Goal: Task Accomplishment & Management: Manage account settings

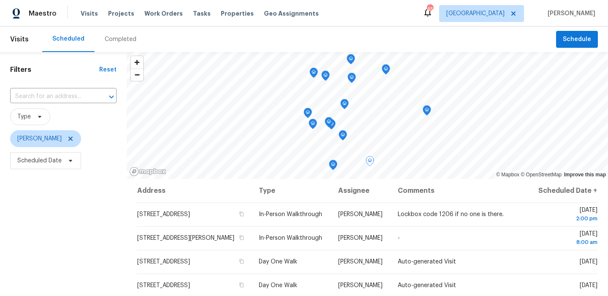
scroll to position [8, 0]
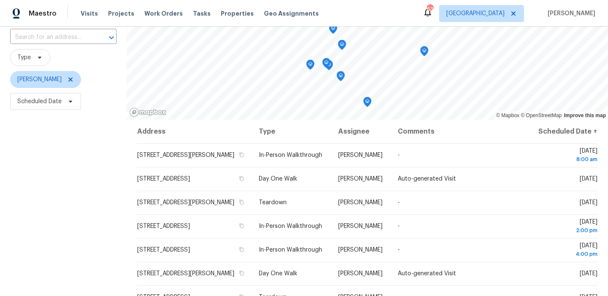
scroll to position [119, 0]
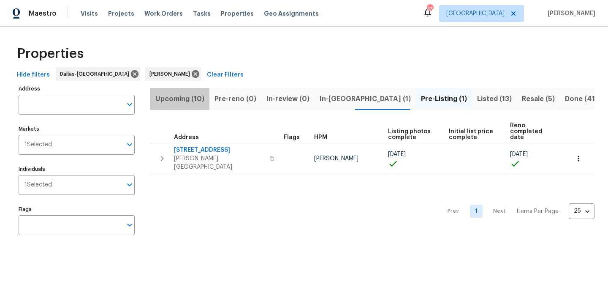
click at [187, 102] on span "Upcoming (10)" at bounding box center [179, 99] width 49 height 12
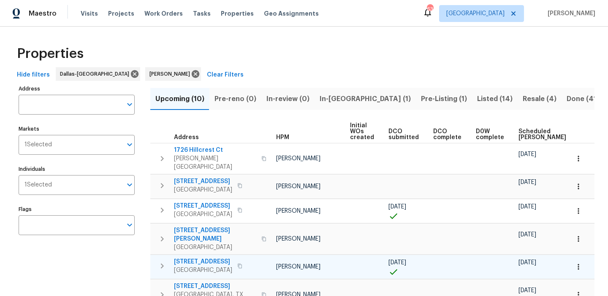
scroll to position [0, 37]
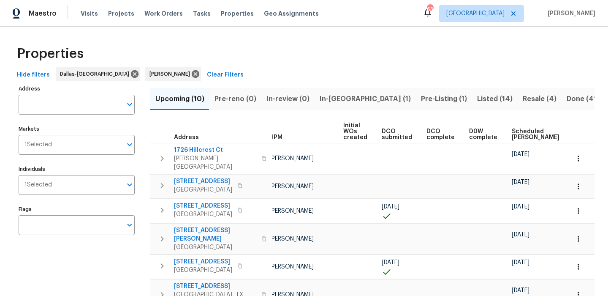
click at [524, 126] on th "Scheduled [PERSON_NAME]" at bounding box center [539, 131] width 62 height 23
click at [518, 131] on span "Scheduled [PERSON_NAME]" at bounding box center [536, 134] width 48 height 12
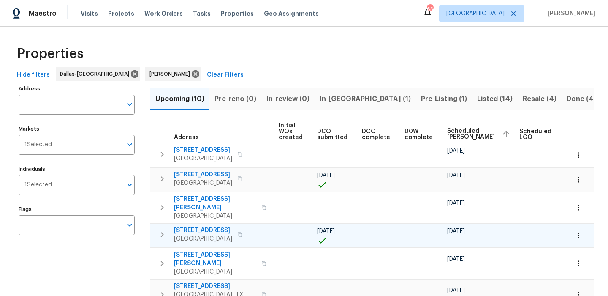
scroll to position [0, 103]
click at [208, 226] on span "1211 Dacki Ave" at bounding box center [203, 230] width 58 height 8
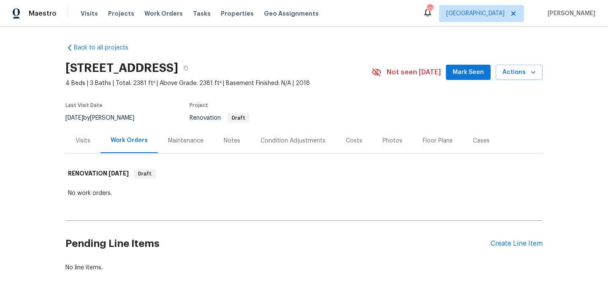
click at [307, 135] on div "Condition Adjustments" at bounding box center [292, 140] width 85 height 25
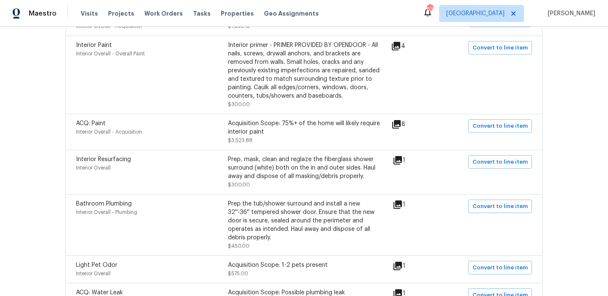
scroll to position [251, 0]
click at [391, 118] on div "ACQ: Paint Interior Overall - Acquisition Acquisition Scope: 75%+ of the home w…" at bounding box center [303, 131] width 477 height 36
click at [400, 122] on icon at bounding box center [396, 123] width 8 height 8
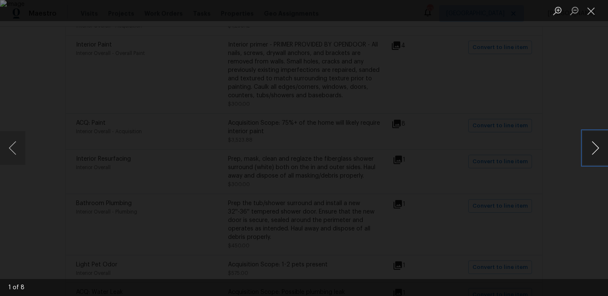
click at [600, 149] on button "Next image" at bounding box center [595, 148] width 25 height 34
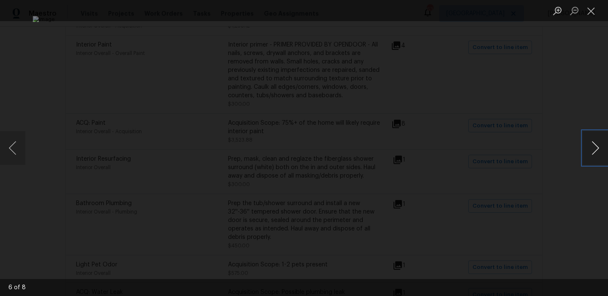
click at [600, 149] on button "Next image" at bounding box center [595, 148] width 25 height 34
click at [593, 15] on button "Close lightbox" at bounding box center [591, 10] width 17 height 15
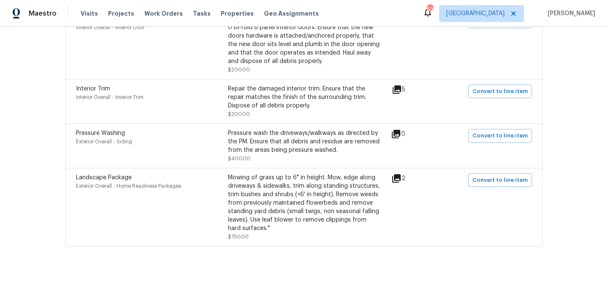
scroll to position [552, 0]
click at [400, 179] on icon at bounding box center [396, 177] width 8 height 8
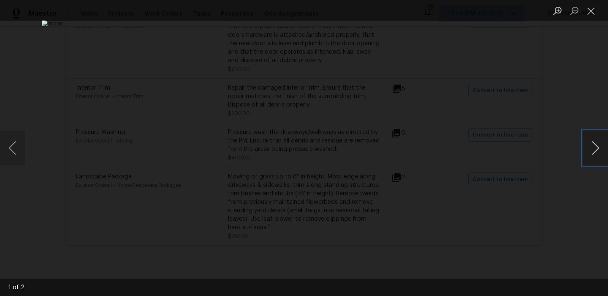
click at [597, 150] on button "Next image" at bounding box center [595, 148] width 25 height 34
click at [596, 12] on button "Close lightbox" at bounding box center [591, 10] width 17 height 15
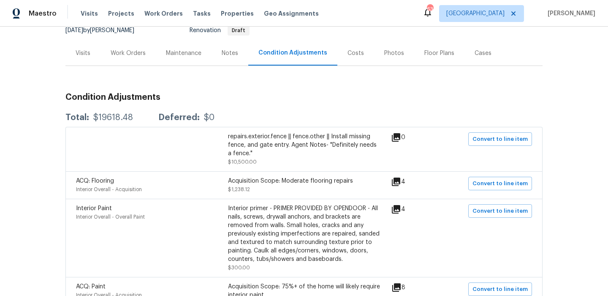
scroll to position [0, 0]
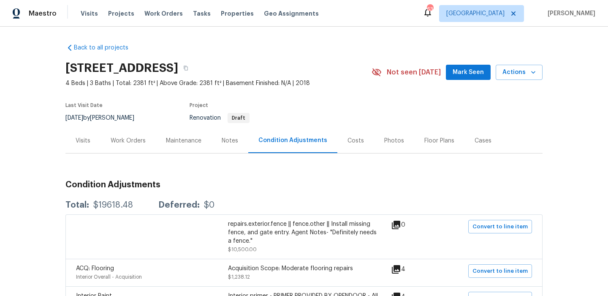
click at [114, 136] on div "Work Orders" at bounding box center [128, 140] width 35 height 8
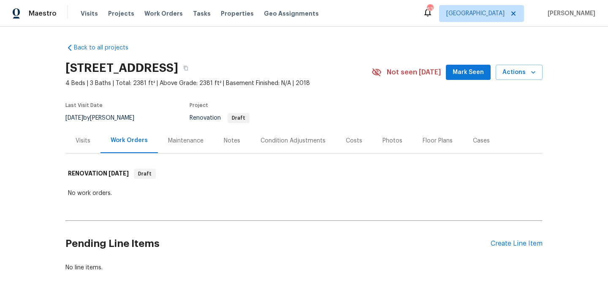
click at [84, 149] on div "Visits" at bounding box center [82, 140] width 35 height 25
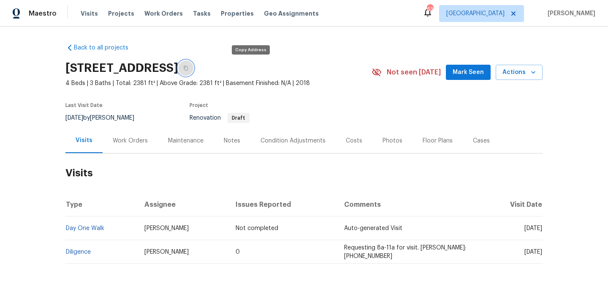
click at [193, 66] on button "button" at bounding box center [185, 67] width 15 height 15
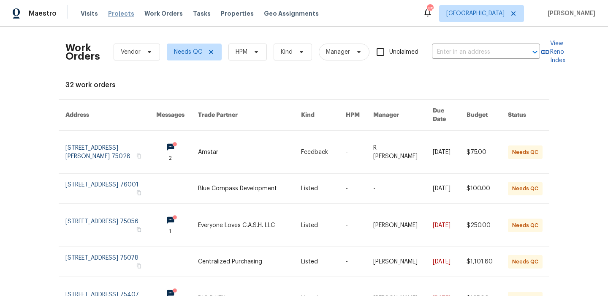
click at [122, 14] on span "Projects" at bounding box center [121, 13] width 26 height 8
click at [121, 13] on span "Projects" at bounding box center [121, 13] width 26 height 8
drag, startPoint x: 121, startPoint y: 14, endPoint x: 403, endPoint y: 1, distance: 282.8
click at [0, 0] on div "Maestro Visits Projects Work Orders Tasks Properties Geo Assignments 45 Dallas …" at bounding box center [304, 13] width 608 height 27
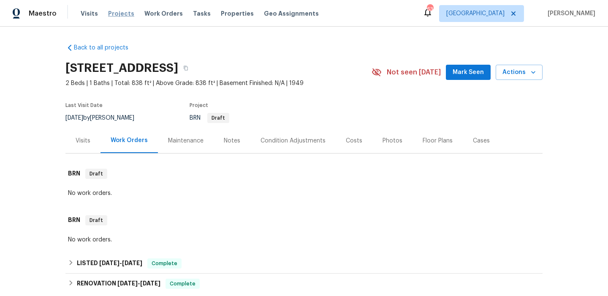
click at [119, 16] on span "Projects" at bounding box center [121, 13] width 26 height 8
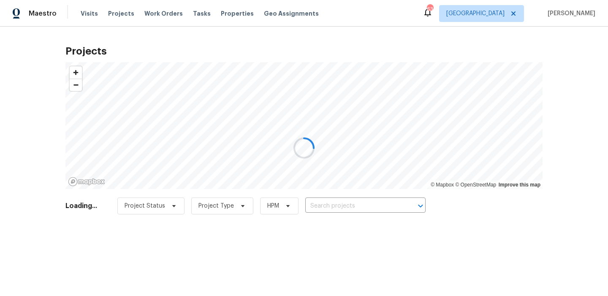
click at [239, 15] on div at bounding box center [304, 148] width 608 height 296
click at [229, 15] on div at bounding box center [304, 148] width 608 height 296
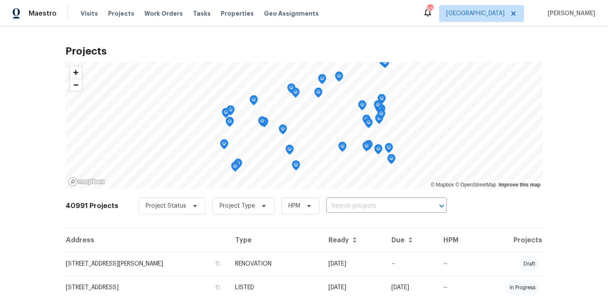
click at [229, 15] on span "Properties" at bounding box center [237, 13] width 33 height 8
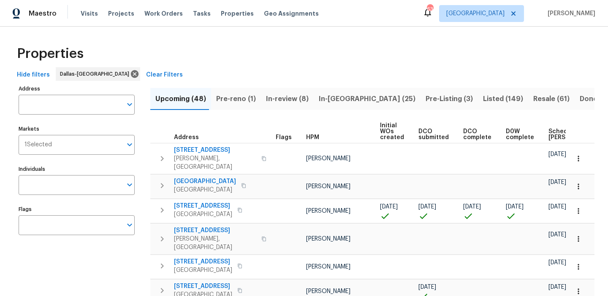
click at [81, 174] on div "Individuals Individuals" at bounding box center [77, 179] width 116 height 32
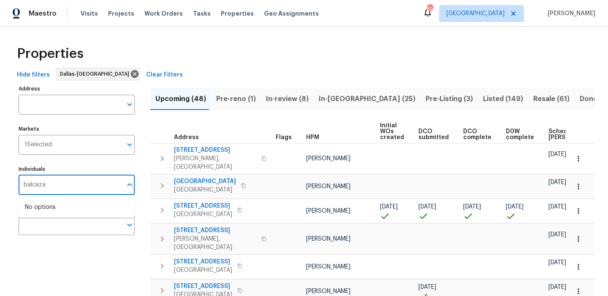
type input "balcazar"
click at [66, 211] on li "[PERSON_NAME]" at bounding box center [76, 212] width 103 height 18
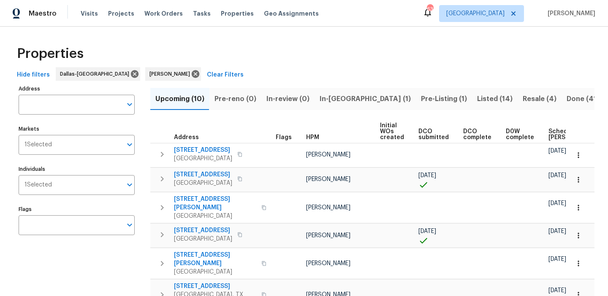
click at [477, 97] on span "Listed (14)" at bounding box center [494, 99] width 35 height 12
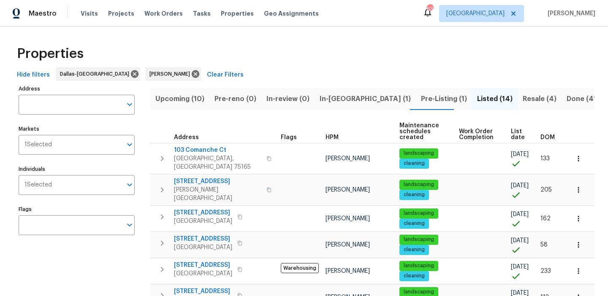
click at [523, 98] on span "Resale (4)" at bounding box center [540, 99] width 34 height 12
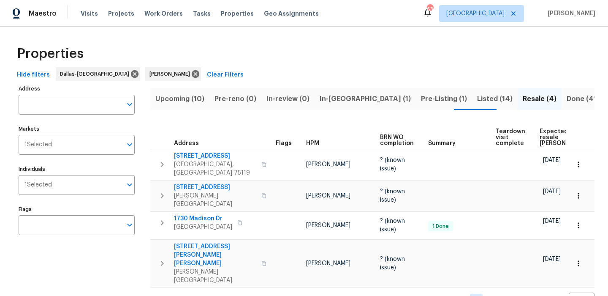
click at [543, 137] on span "Expected resale COE" at bounding box center [564, 137] width 48 height 18
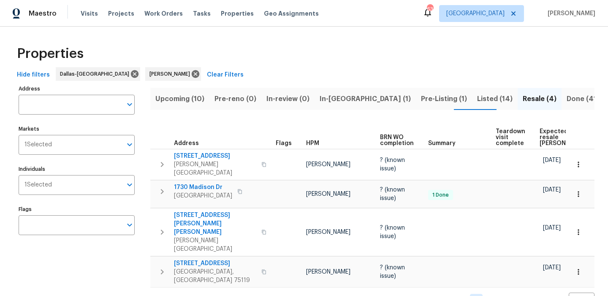
click at [477, 102] on span "Listed (14)" at bounding box center [494, 99] width 35 height 12
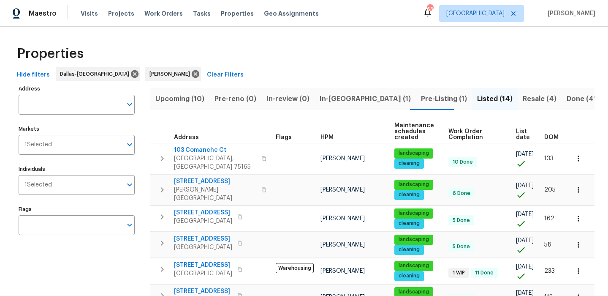
click at [421, 101] on span "Pre-Listing (1)" at bounding box center [444, 99] width 46 height 12
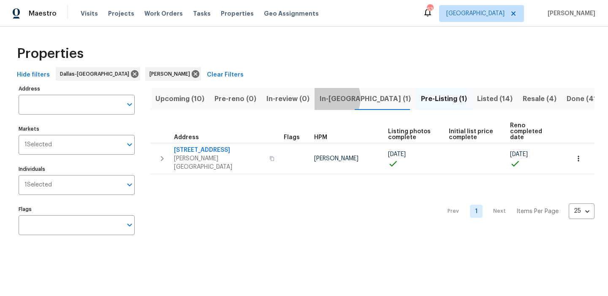
click at [323, 98] on span "In-reno (1)" at bounding box center [365, 99] width 91 height 12
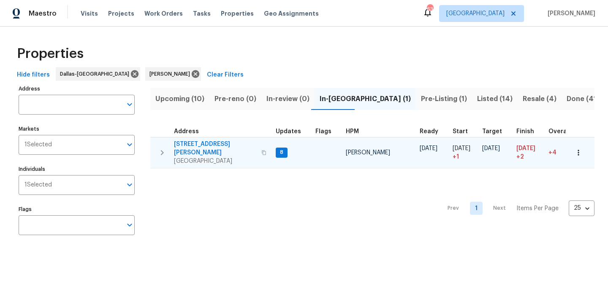
click at [190, 141] on span "[STREET_ADDRESS][PERSON_NAME]" at bounding box center [215, 148] width 82 height 17
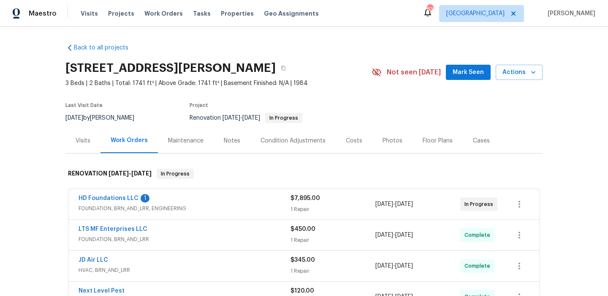
click at [112, 194] on span "HD Foundations LLC" at bounding box center [109, 198] width 60 height 8
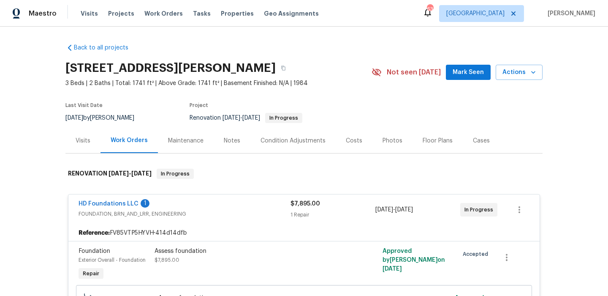
click at [112, 197] on div "HD Foundations LLC 1 FOUNDATION, BRN_AND_LRR, ENGINEERING $7,895.00 1 Repair [D…" at bounding box center [303, 209] width 471 height 30
click at [110, 204] on link "HD Foundations LLC" at bounding box center [109, 204] width 60 height 6
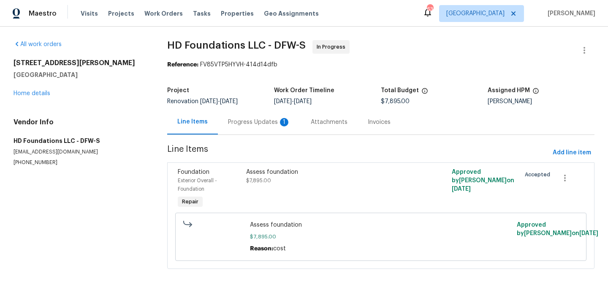
click at [257, 112] on div "Progress Updates 1" at bounding box center [259, 121] width 83 height 25
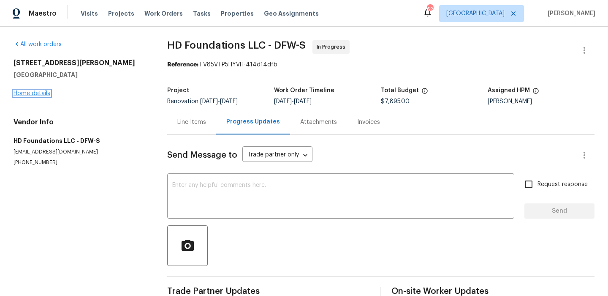
click at [45, 91] on link "Home details" at bounding box center [32, 93] width 37 height 6
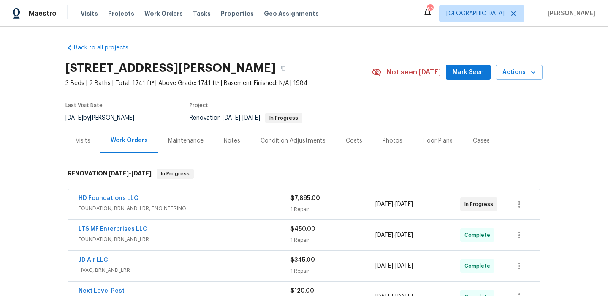
click at [231, 145] on div "Notes" at bounding box center [232, 140] width 37 height 25
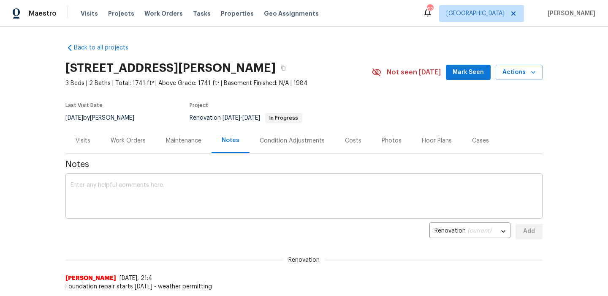
click at [174, 189] on textarea at bounding box center [304, 197] width 467 height 30
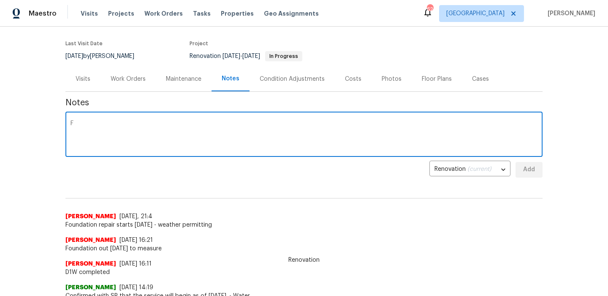
scroll to position [62, 0]
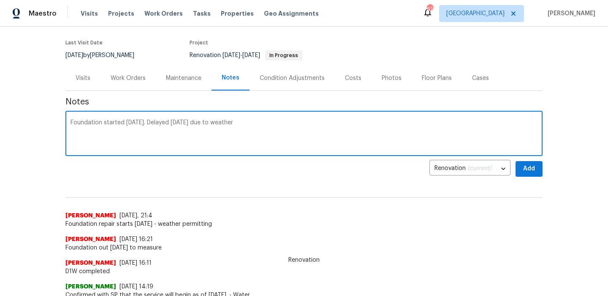
type textarea "Foundation started [DATE]. Delayed [DATE] due to weather"
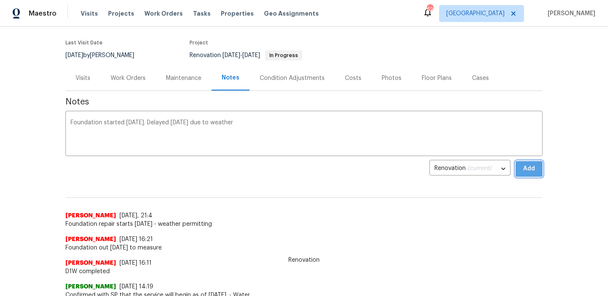
click at [521, 168] on button "Add" at bounding box center [529, 169] width 27 height 16
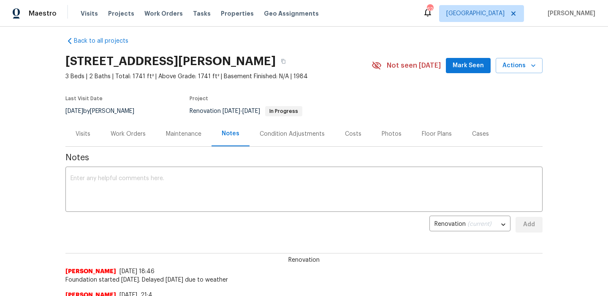
scroll to position [0, 0]
